Goal: Navigation & Orientation: Find specific page/section

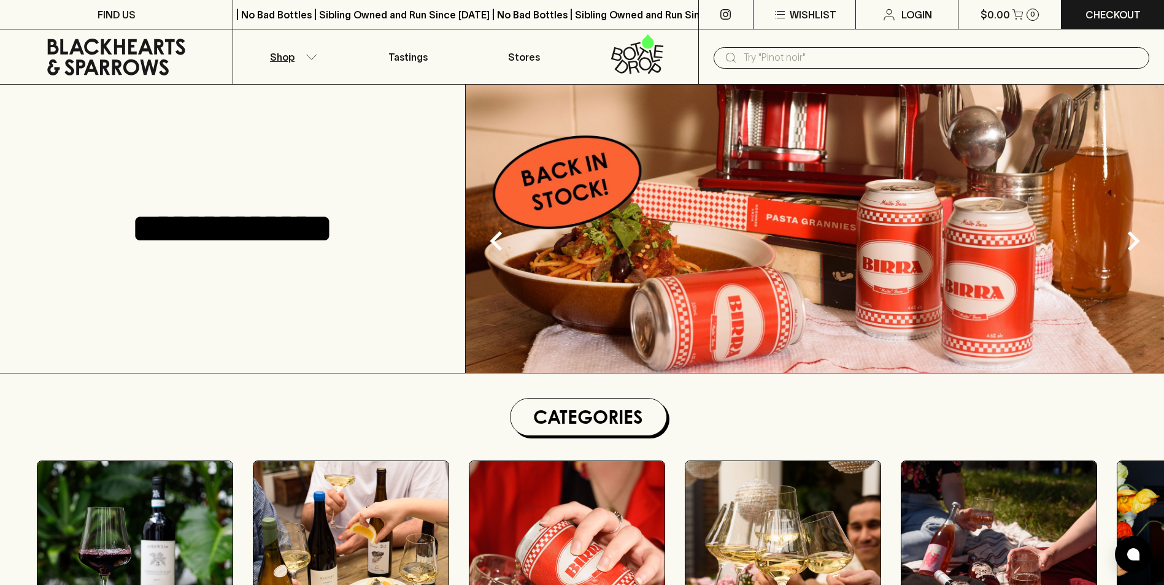
click at [312, 55] on icon "button" at bounding box center [312, 57] width 12 height 6
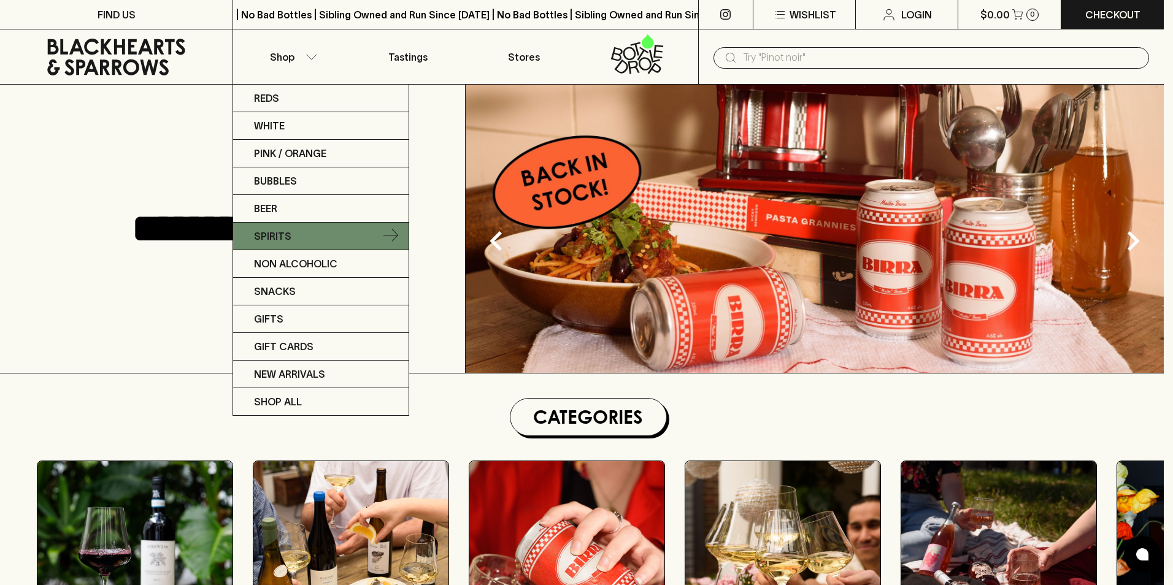
click at [269, 234] on p "Spirits" at bounding box center [272, 236] width 37 height 15
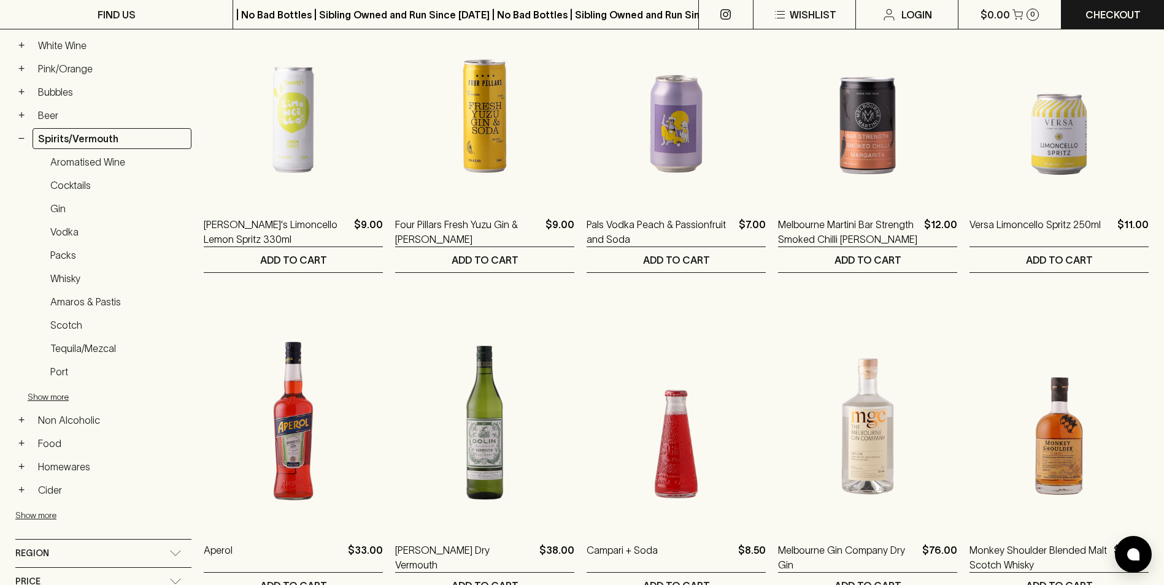
scroll to position [252, 0]
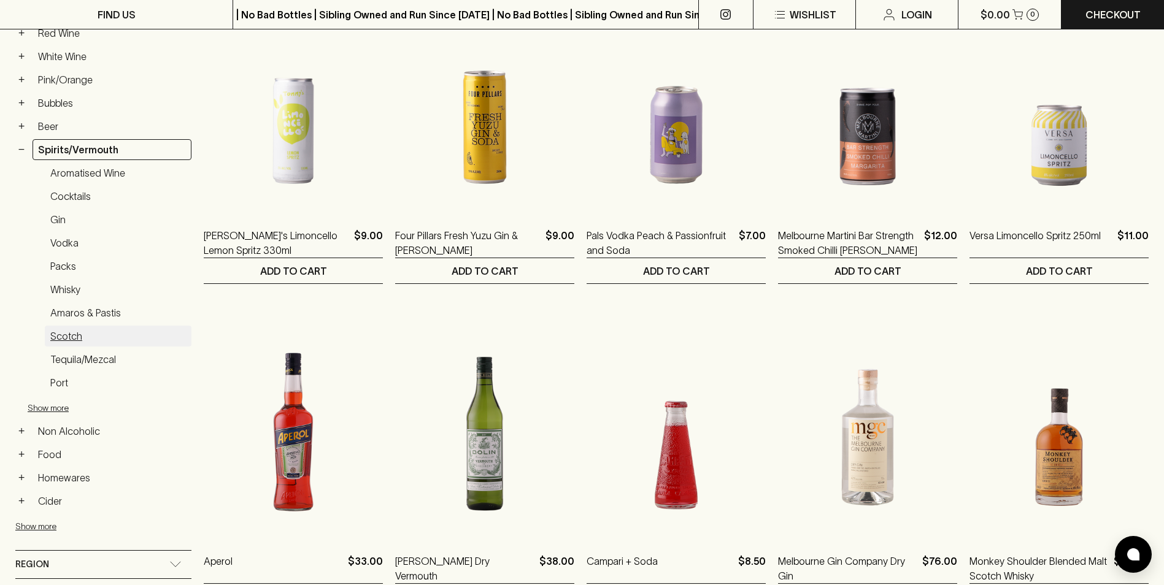
click at [62, 336] on link "Scotch" at bounding box center [118, 336] width 147 height 21
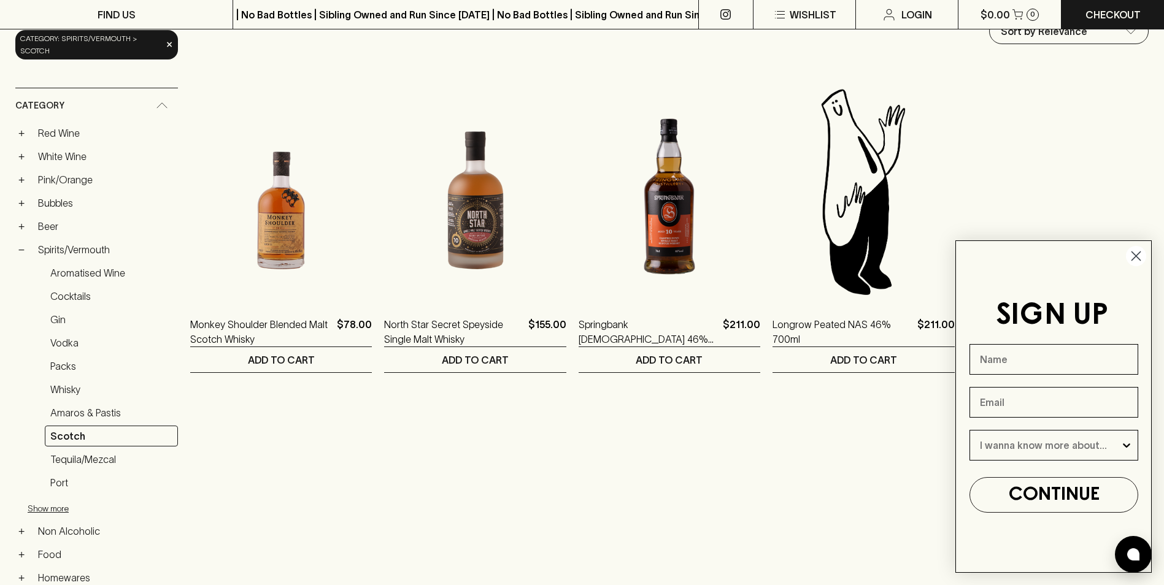
scroll to position [141, 0]
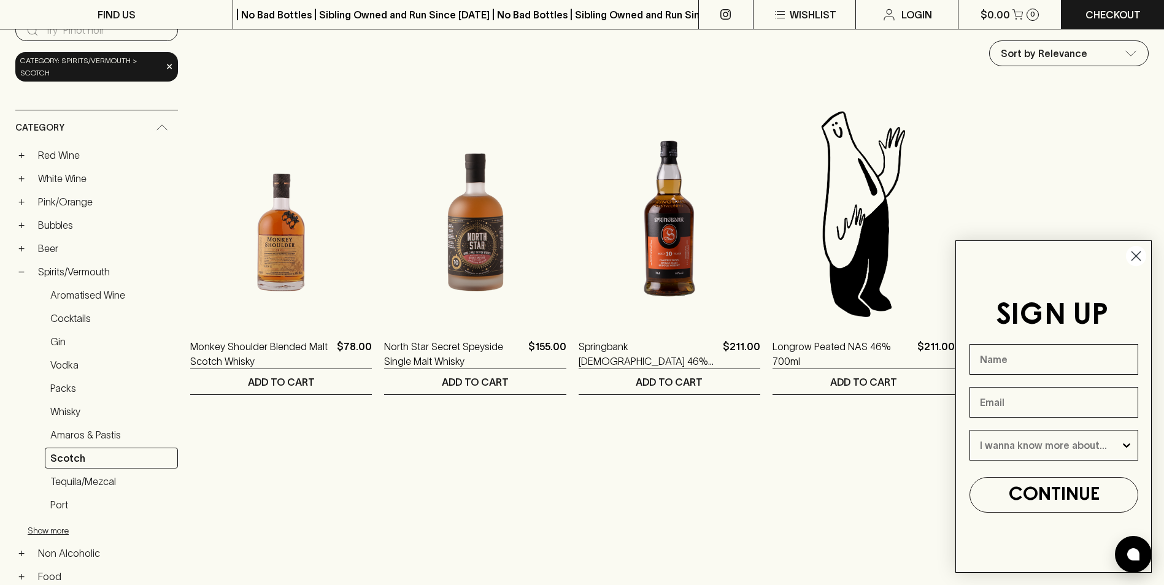
click at [1136, 260] on circle "Close dialog" at bounding box center [1136, 256] width 20 height 20
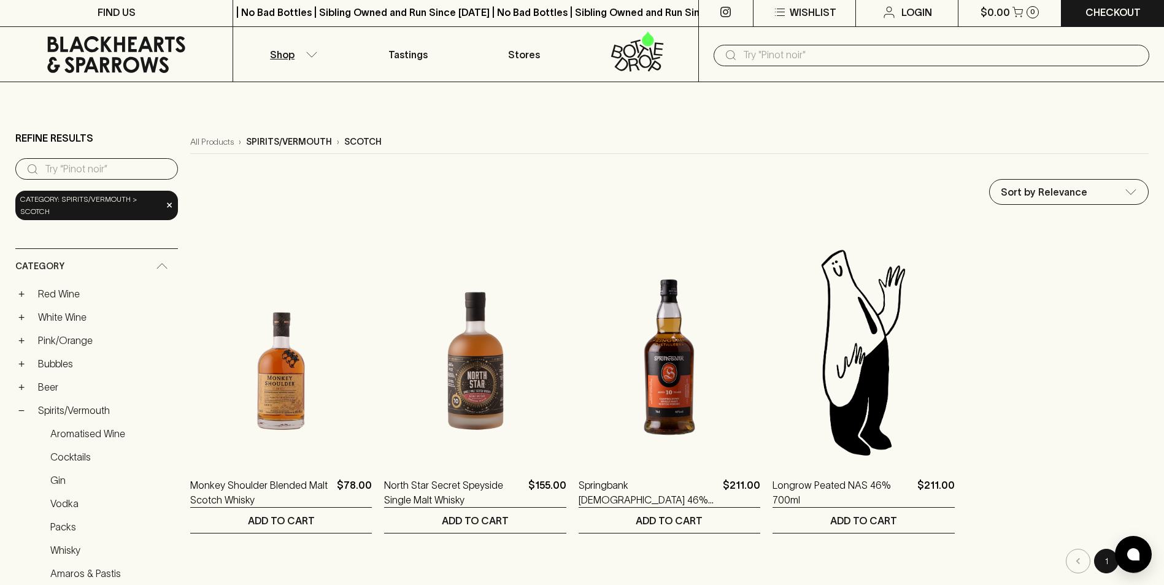
scroll to position [0, 0]
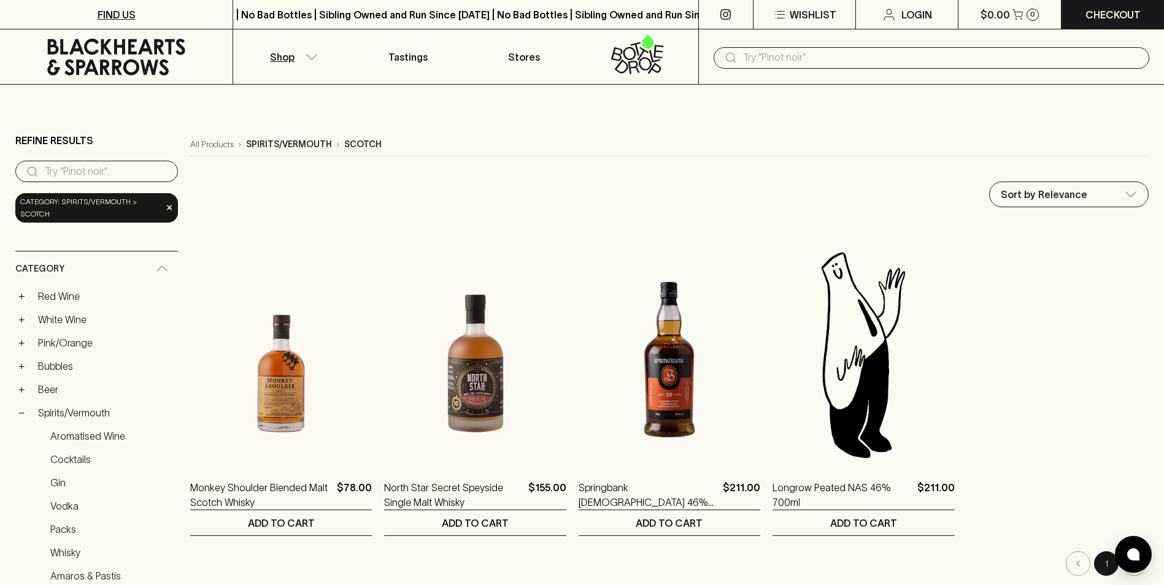
click at [119, 15] on p "FIND US" at bounding box center [117, 14] width 38 height 15
